Goal: Information Seeking & Learning: Find specific fact

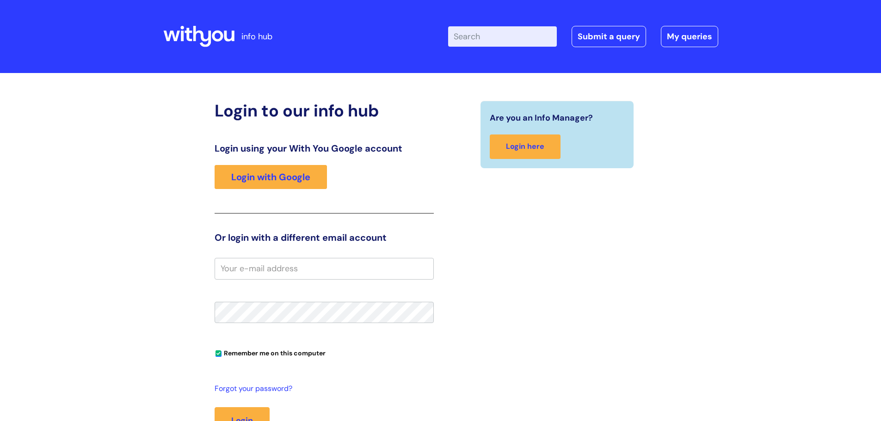
click at [468, 38] on input "Enter your search term here..." at bounding box center [502, 36] width 109 height 20
type input "policy death"
click button "Search" at bounding box center [0, 0] width 0 height 0
type input "clare.[PERSON_NAME]@wer"
click at [215, 407] on button "Login" at bounding box center [242, 420] width 55 height 27
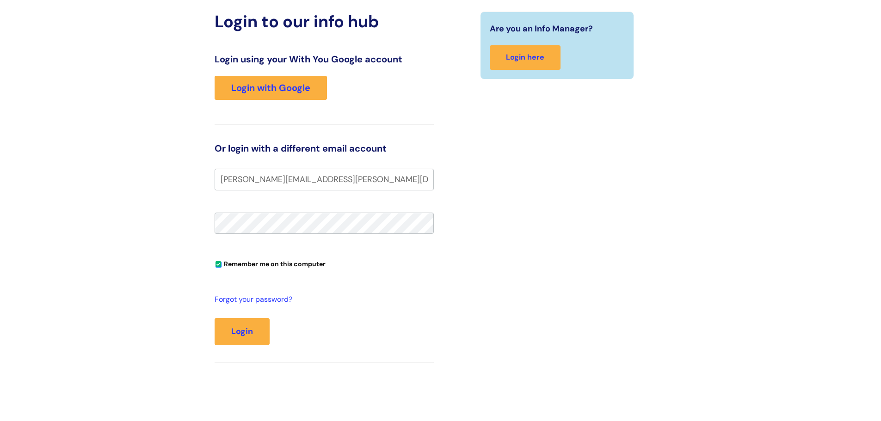
scroll to position [92, 0]
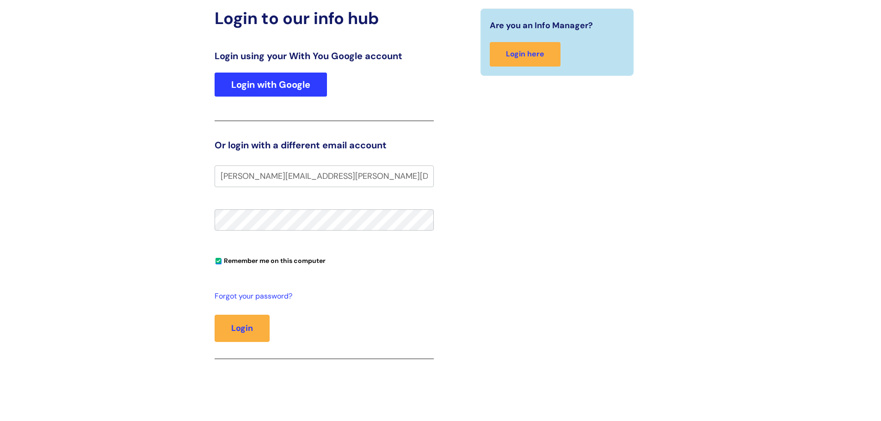
type input "clare.pearson@wearewithyou.org.uk"
click at [299, 82] on link "Login with Google" at bounding box center [271, 85] width 112 height 24
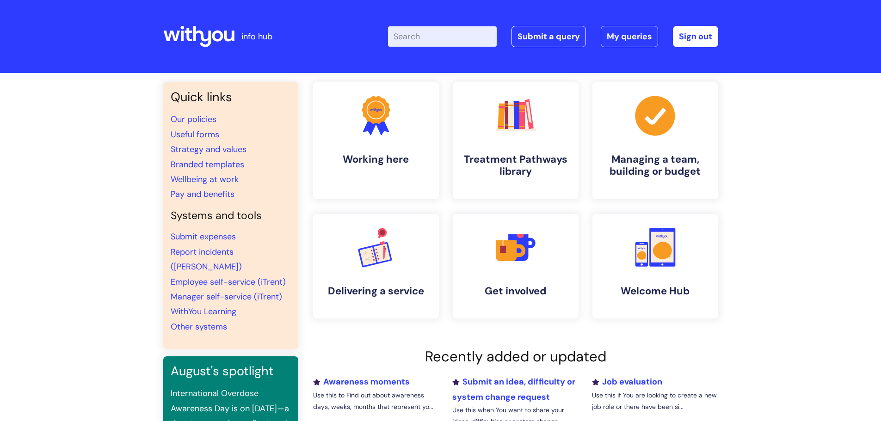
click at [417, 34] on input "Enter your search term here..." at bounding box center [442, 36] width 109 height 20
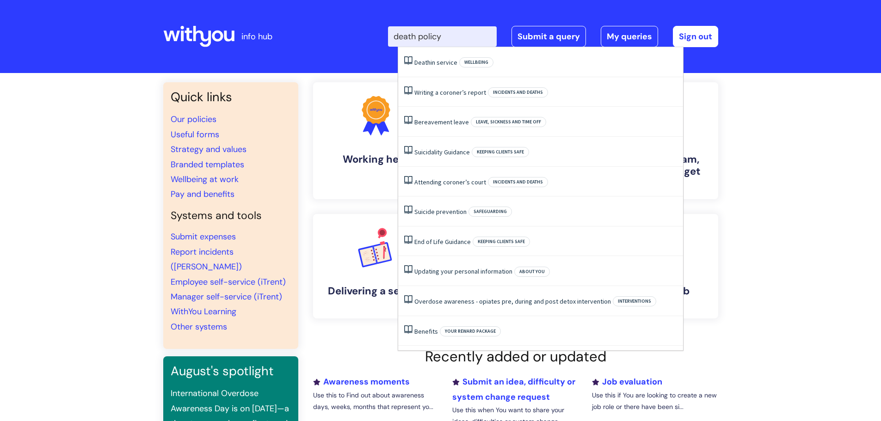
type input "death policy"
click button "Search" at bounding box center [0, 0] width 0 height 0
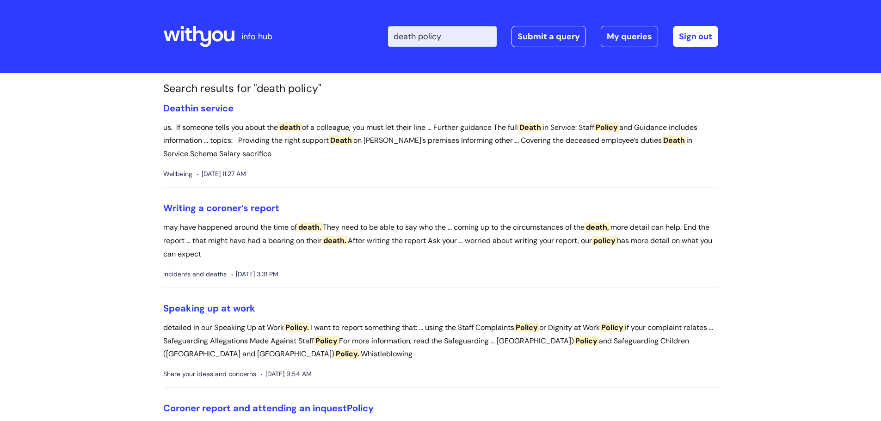
drag, startPoint x: 426, startPoint y: 36, endPoint x: 401, endPoint y: 37, distance: 25.0
click at [401, 37] on input "death policy" at bounding box center [442, 36] width 109 height 20
click at [463, 37] on input "death policy" at bounding box center [442, 36] width 109 height 20
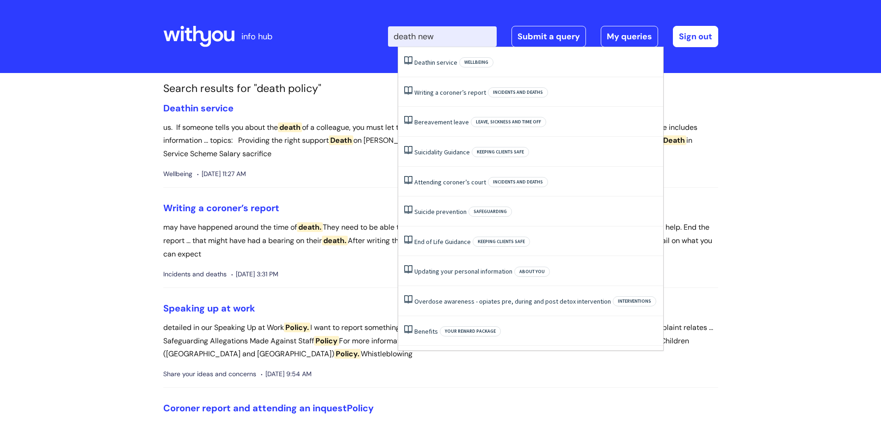
type input "death news"
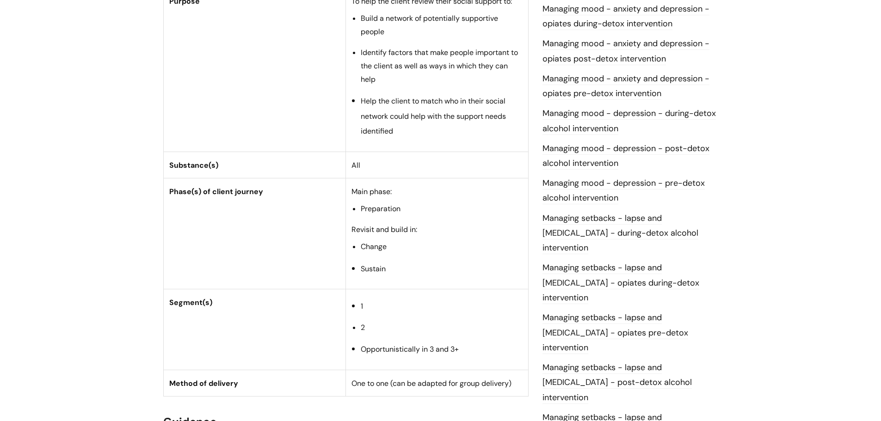
scroll to position [509, 0]
